Goal: Transaction & Acquisition: Purchase product/service

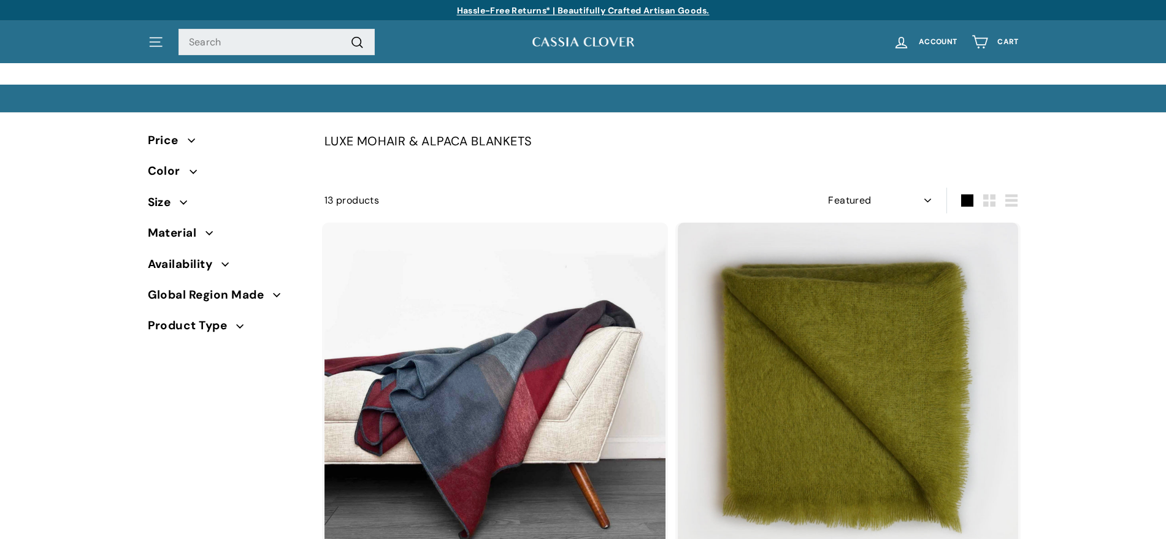
select select "manual"
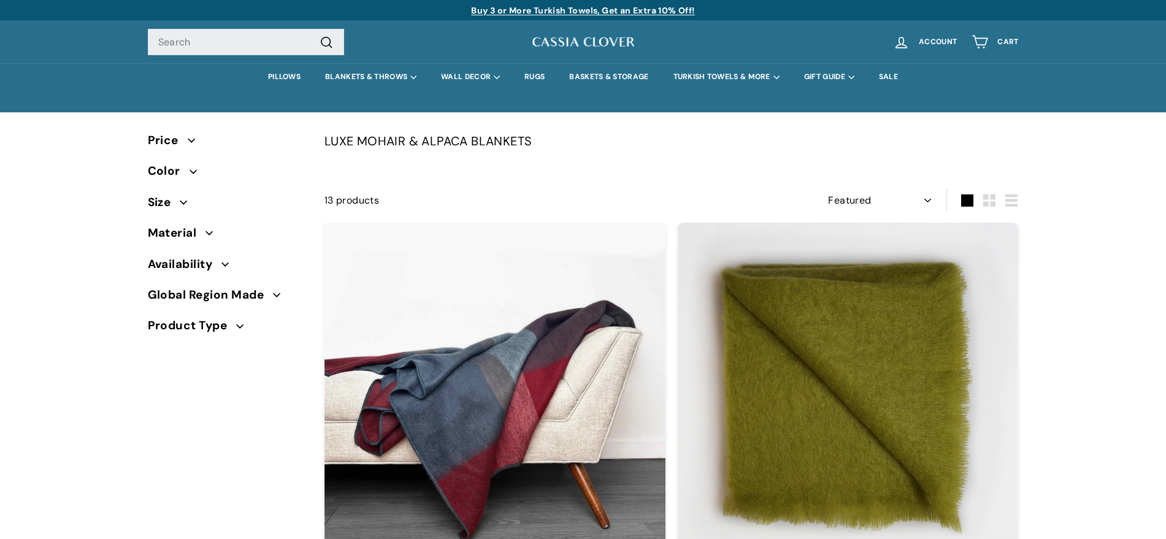
click at [584, 41] on img at bounding box center [583, 41] width 104 height 15
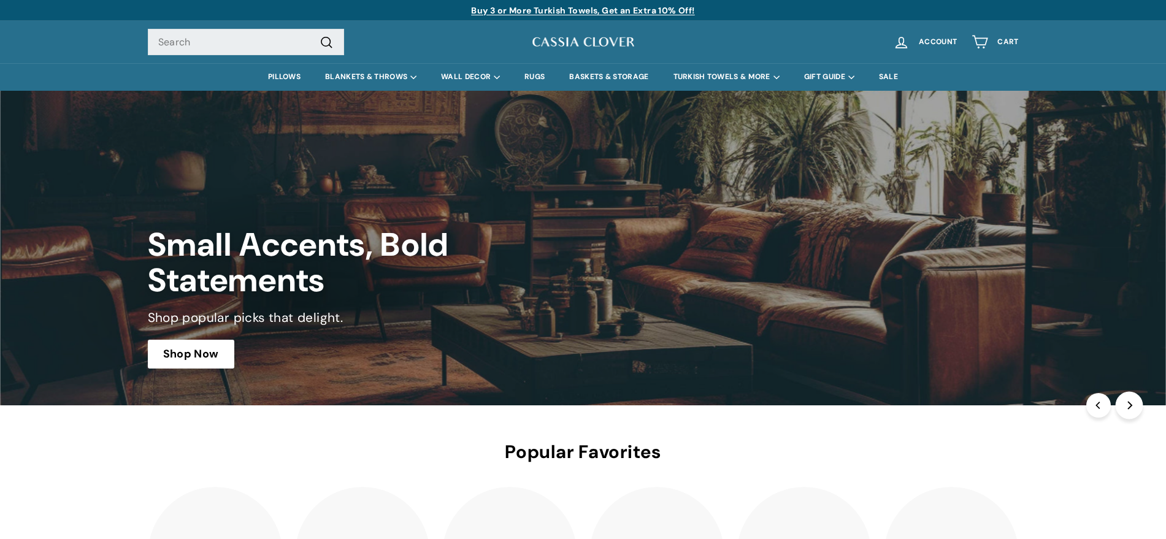
click at [1132, 406] on icon "Next" at bounding box center [1129, 406] width 8 height 8
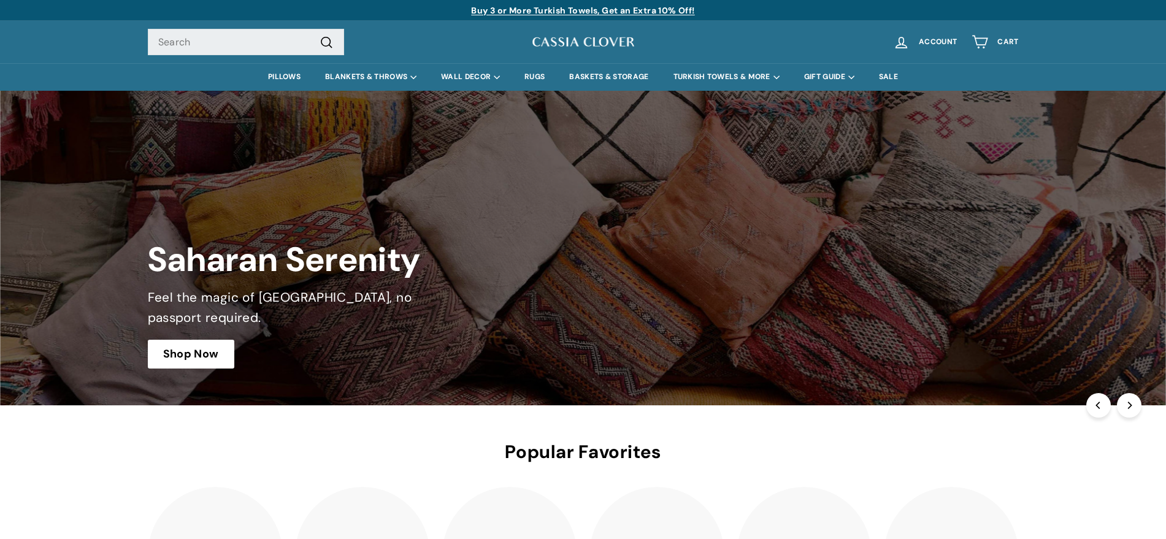
click at [213, 353] on link at bounding box center [583, 248] width 1166 height 315
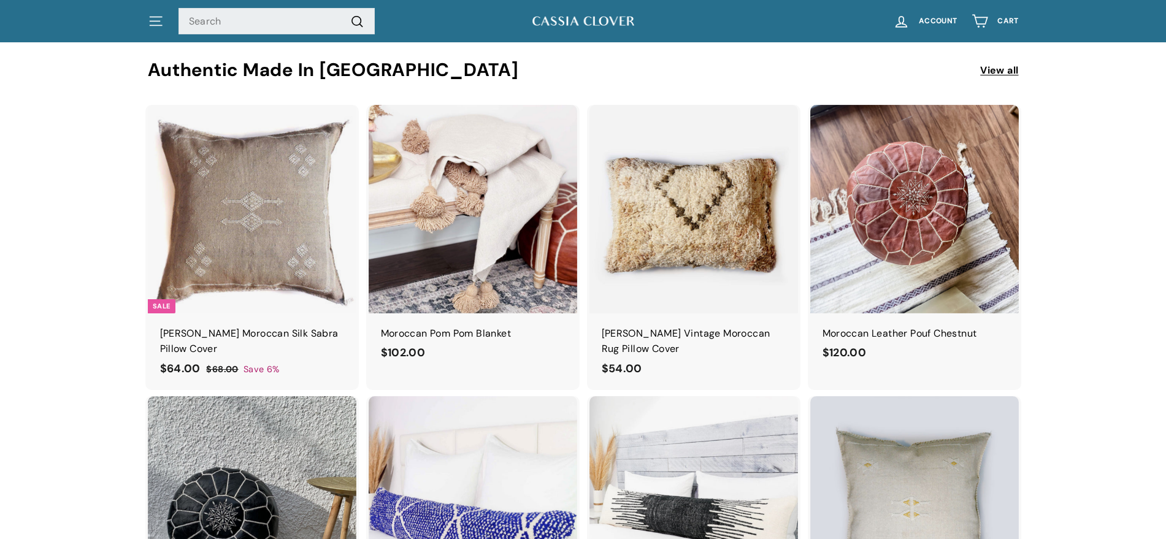
scroll to position [317, 0]
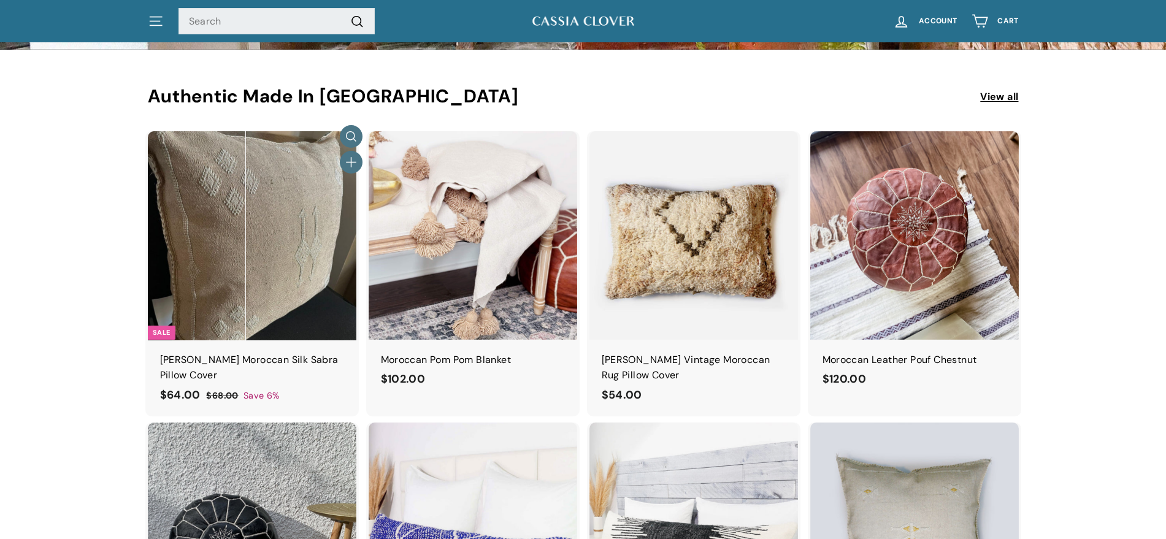
click at [247, 226] on img at bounding box center [252, 235] width 209 height 209
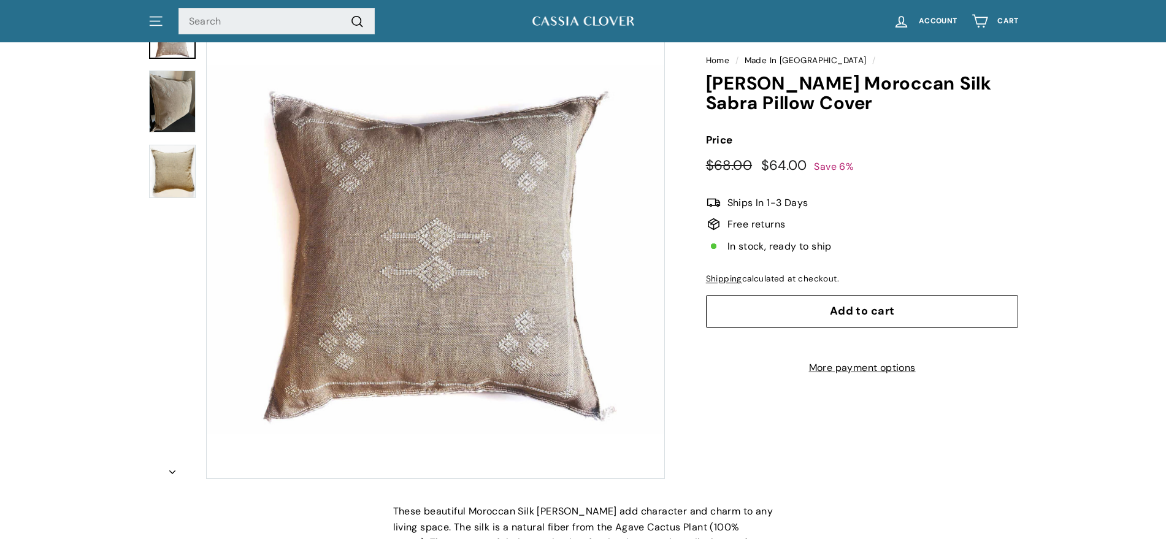
scroll to position [106, 0]
